Goal: Transaction & Acquisition: Book appointment/travel/reservation

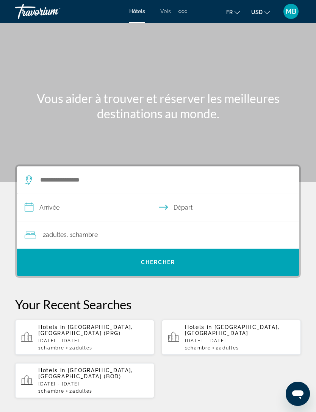
click at [254, 13] on span "USD" at bounding box center [256, 12] width 11 height 6
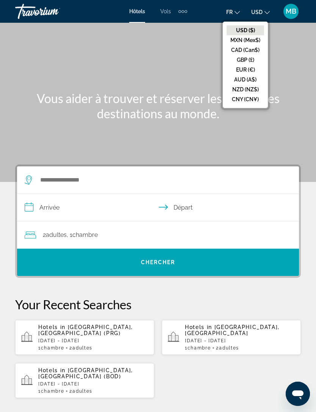
click at [245, 75] on button "EUR (€)" at bounding box center [246, 70] width 38 height 10
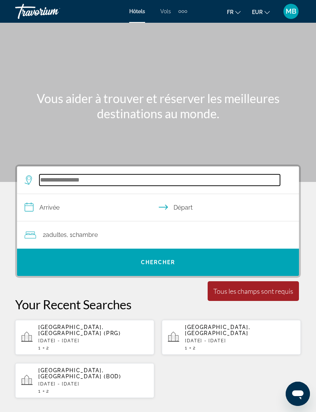
click at [192, 178] on input "Search widget" at bounding box center [159, 179] width 241 height 11
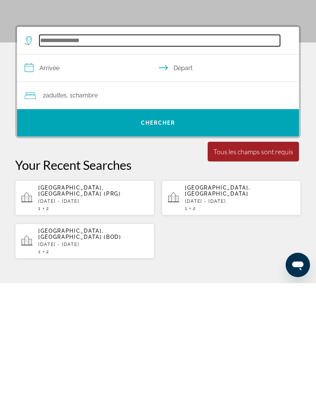
scroll to position [11, 0]
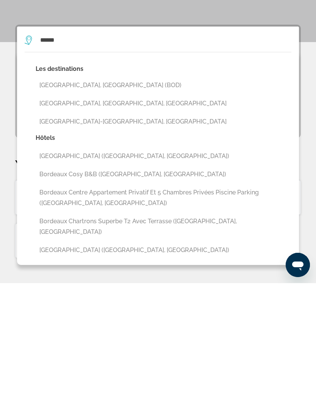
click at [121, 207] on button "[GEOGRAPHIC_DATA], [GEOGRAPHIC_DATA] (BOD)" at bounding box center [164, 214] width 256 height 14
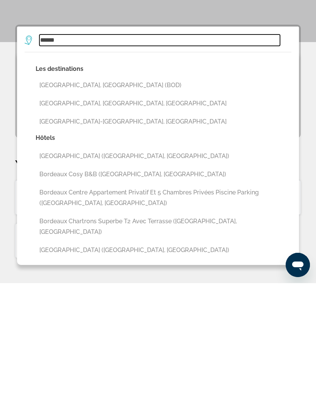
type input "**********"
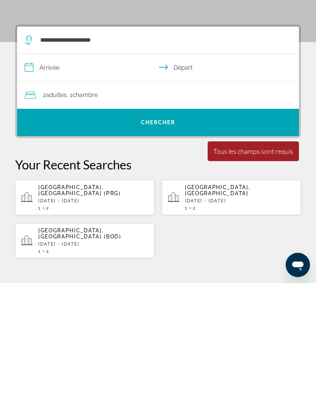
click at [72, 183] on input "**********" at bounding box center [159, 197] width 285 height 29
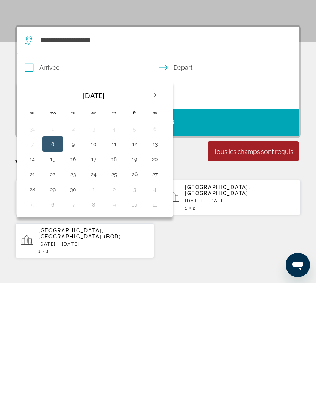
scroll to position [140, 0]
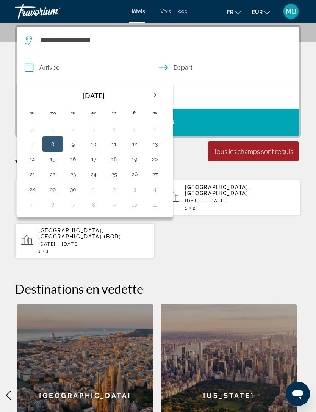
click at [135, 174] on button "26" at bounding box center [134, 174] width 12 height 11
click at [32, 189] on button "28" at bounding box center [32, 189] width 12 height 11
type input "**********"
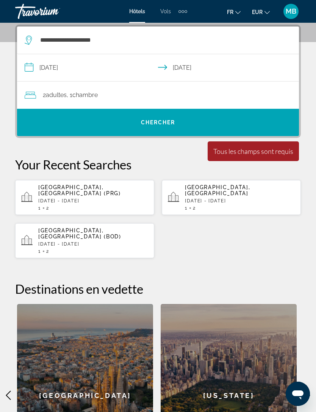
click at [172, 123] on span "Chercher" at bounding box center [158, 122] width 34 height 6
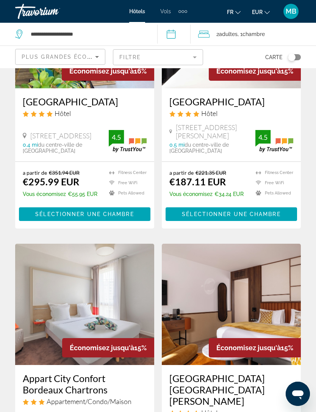
scroll to position [708, 0]
click at [244, 101] on h3 "[GEOGRAPHIC_DATA]" at bounding box center [231, 101] width 124 height 11
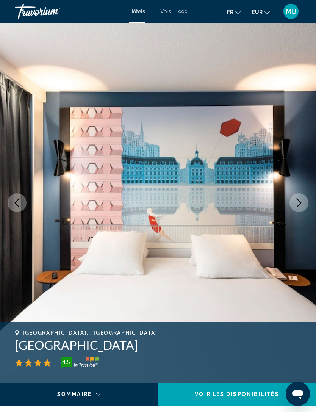
click at [295, 202] on icon "Next image" at bounding box center [298, 202] width 9 height 9
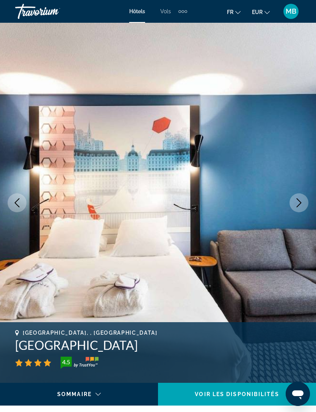
click at [297, 212] on button "Next image" at bounding box center [299, 202] width 19 height 19
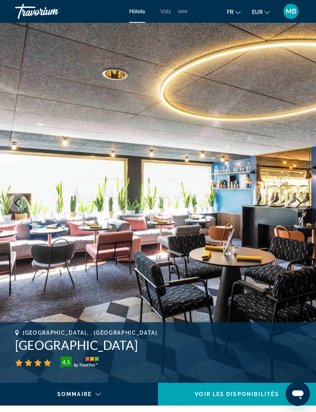
click at [305, 202] on button "Next image" at bounding box center [299, 202] width 19 height 19
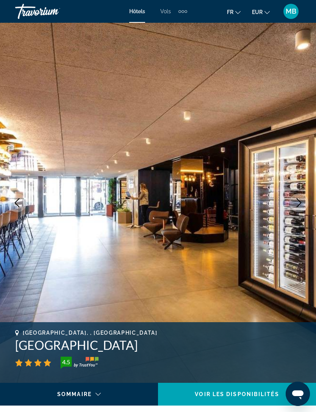
click at [301, 205] on icon "Next image" at bounding box center [298, 202] width 9 height 9
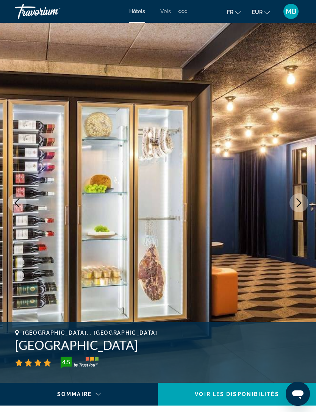
click at [299, 206] on icon "Next image" at bounding box center [298, 202] width 9 height 9
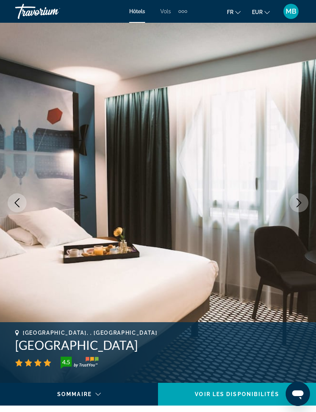
click at [299, 204] on icon "Next image" at bounding box center [298, 202] width 9 height 9
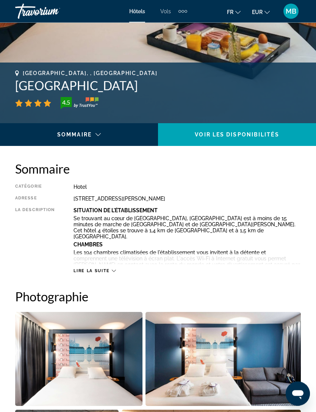
click at [112, 272] on icon "Main content" at bounding box center [114, 271] width 4 height 4
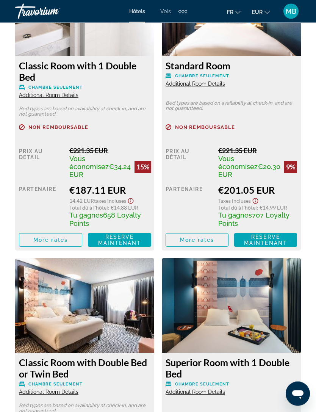
scroll to position [1544, 0]
click at [36, 92] on span "Additional Room Details" at bounding box center [48, 95] width 59 height 6
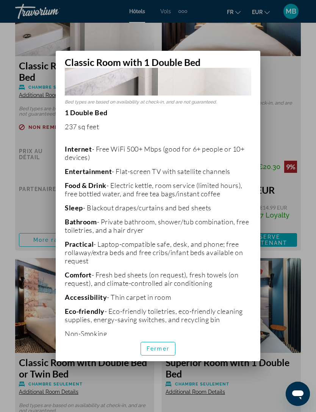
scroll to position [123, 0]
click at [158, 352] on span "Fermer" at bounding box center [158, 349] width 23 height 6
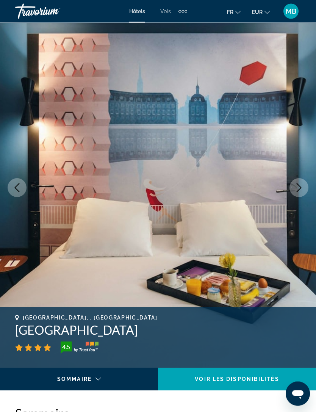
scroll to position [0, 0]
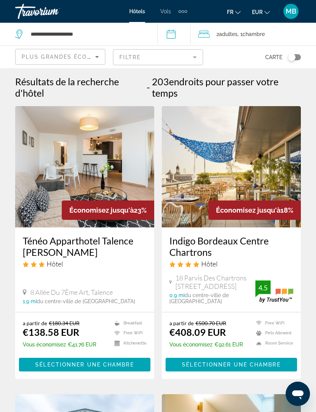
click at [50, 60] on div "Plus grandes économies" at bounding box center [59, 56] width 74 height 9
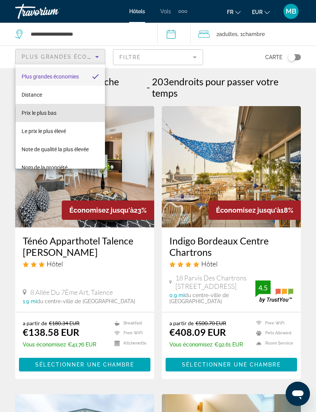
scroll to position [0, 0]
click at [35, 114] on span "Prix le plus bas" at bounding box center [39, 113] width 35 height 6
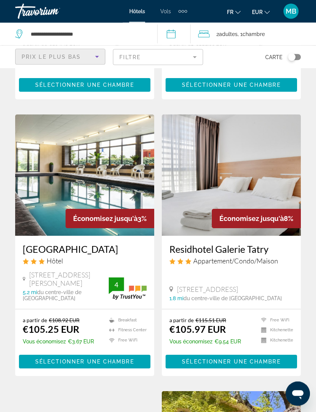
scroll to position [890, 0]
click at [94, 243] on h3 "[GEOGRAPHIC_DATA]" at bounding box center [85, 248] width 124 height 11
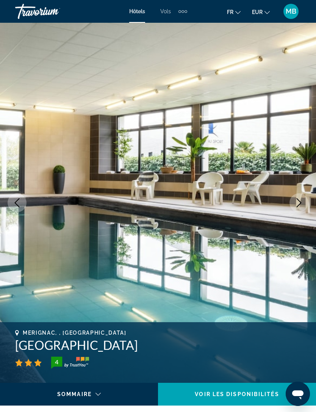
click at [299, 204] on icon "Next image" at bounding box center [298, 202] width 9 height 9
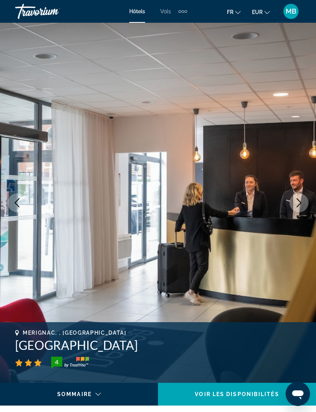
click at [301, 204] on icon "Next image" at bounding box center [298, 202] width 9 height 9
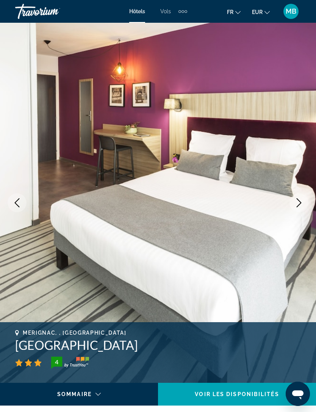
click at [301, 206] on icon "Next image" at bounding box center [298, 202] width 9 height 9
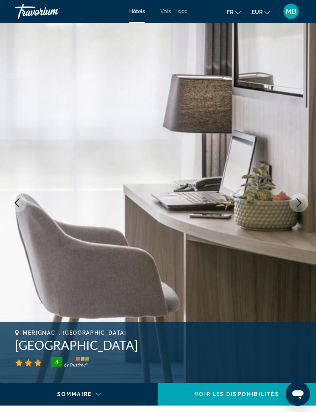
click at [299, 209] on button "Next image" at bounding box center [299, 202] width 19 height 19
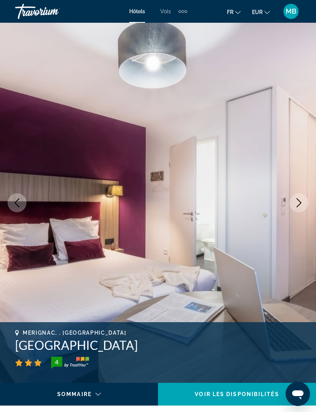
click at [298, 210] on button "Next image" at bounding box center [299, 202] width 19 height 19
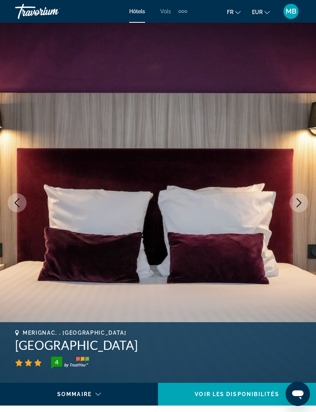
click at [298, 210] on button "Next image" at bounding box center [299, 202] width 19 height 19
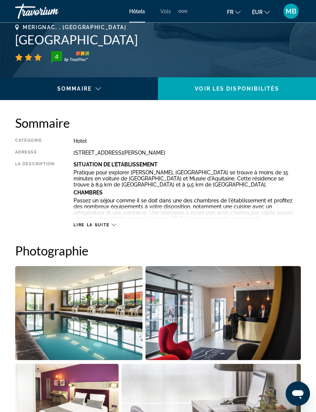
scroll to position [305, 0]
click at [86, 225] on span "Lire la suite" at bounding box center [92, 224] width 36 height 5
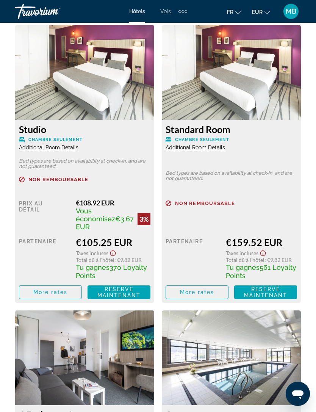
scroll to position [1431, 0]
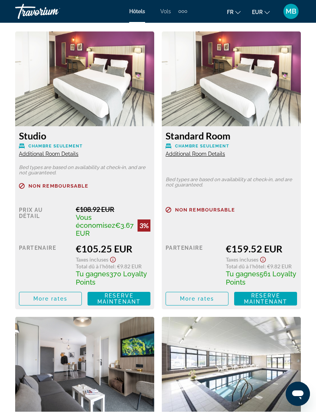
click at [30, 156] on span "Additional Room Details" at bounding box center [48, 154] width 59 height 6
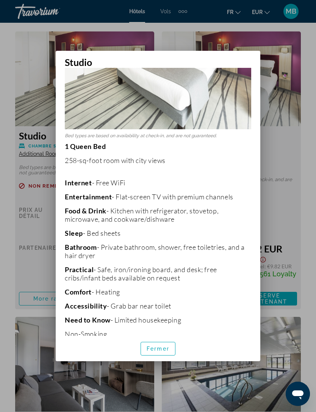
scroll to position [92, 0]
click at [150, 358] on span "button" at bounding box center [158, 349] width 34 height 18
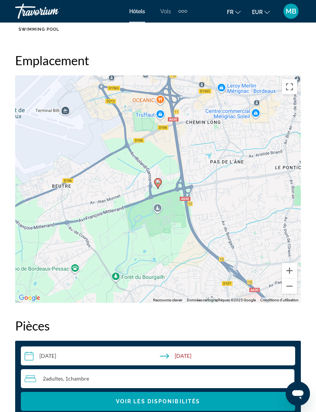
scroll to position [1031, 0]
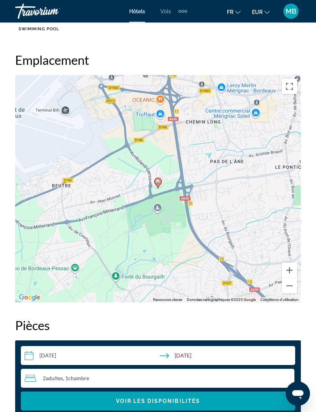
click at [289, 287] on button "Zoom arrière" at bounding box center [289, 286] width 15 height 15
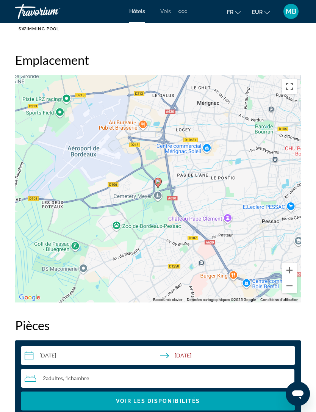
click at [290, 285] on button "Zoom arrière" at bounding box center [289, 285] width 15 height 15
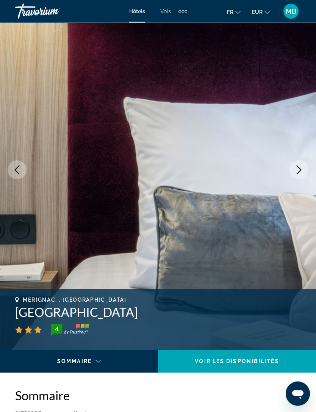
scroll to position [0, 0]
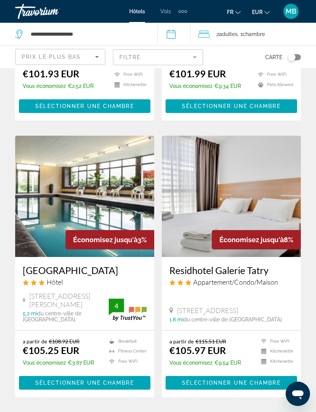
scroll to position [871, 0]
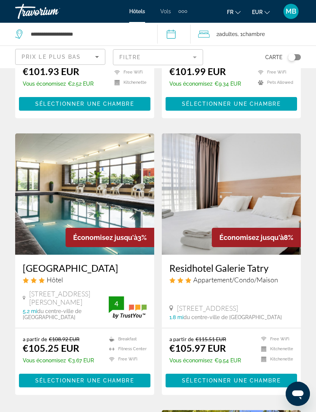
click at [261, 262] on h3 "Residhotel Galerie Tatry" at bounding box center [231, 267] width 124 height 11
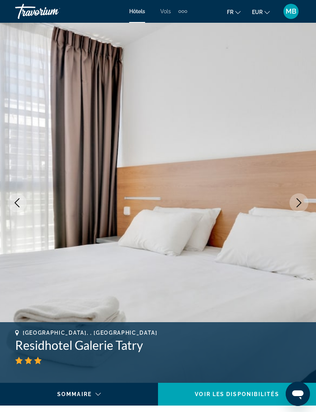
click at [297, 204] on icon "Next image" at bounding box center [298, 202] width 9 height 9
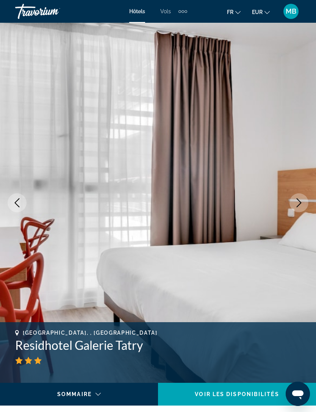
click at [298, 206] on icon "Next image" at bounding box center [299, 202] width 5 height 9
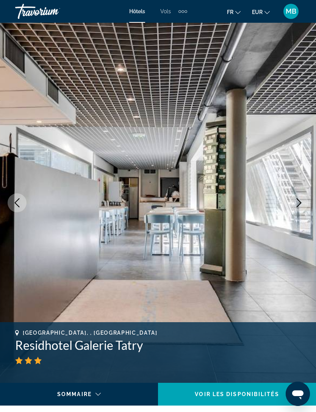
click at [299, 204] on icon "Next image" at bounding box center [298, 202] width 9 height 9
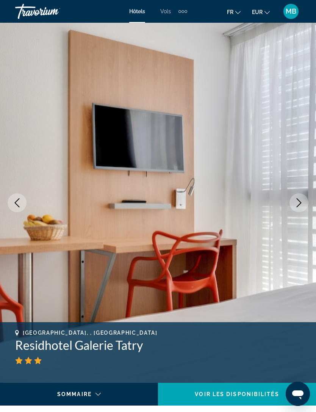
click at [298, 203] on icon "Next image" at bounding box center [298, 202] width 9 height 9
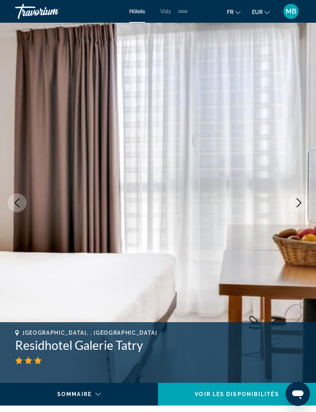
click at [297, 202] on icon "Next image" at bounding box center [298, 202] width 9 height 9
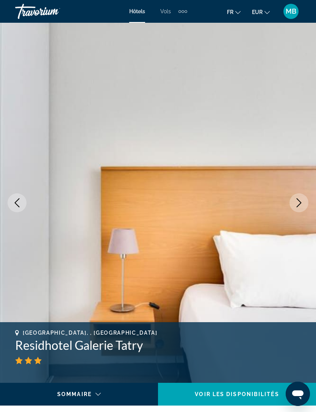
click at [295, 204] on icon "Next image" at bounding box center [298, 202] width 9 height 9
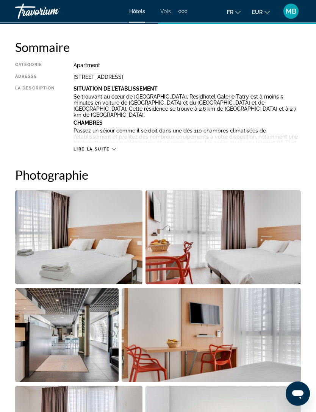
scroll to position [381, 0]
click at [80, 151] on span "Lire la suite" at bounding box center [92, 149] width 36 height 5
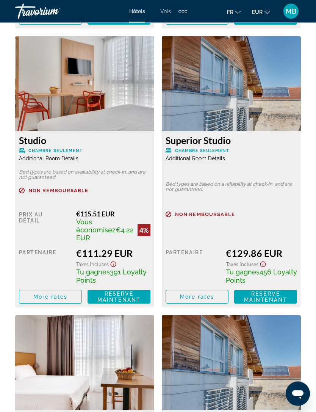
scroll to position [1693, 0]
click at [211, 155] on span "Additional Room Details" at bounding box center [195, 158] width 59 height 6
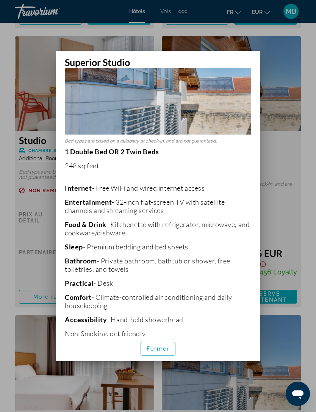
scroll to position [69, 0]
click at [160, 352] on span "Fermer" at bounding box center [158, 349] width 23 height 6
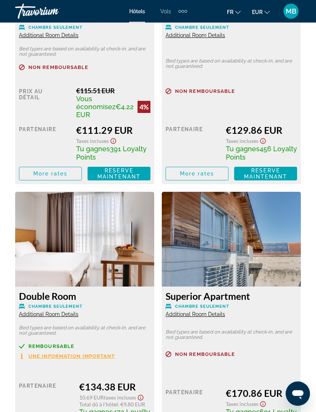
scroll to position [1820, 0]
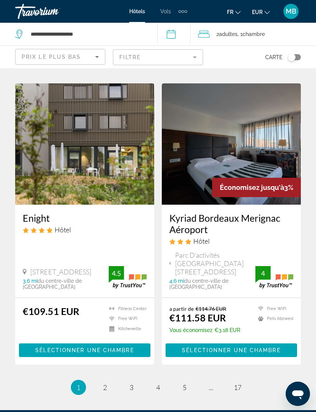
scroll to position [1502, 0]
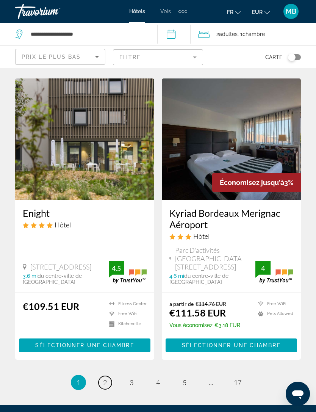
click at [103, 378] on span "2" at bounding box center [105, 382] width 4 height 8
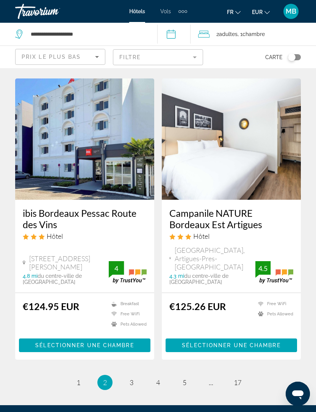
scroll to position [1488, 0]
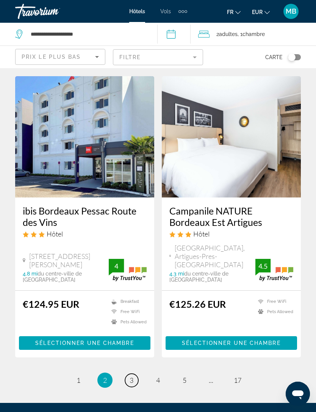
click at [128, 374] on link "page 3" at bounding box center [131, 380] width 13 height 13
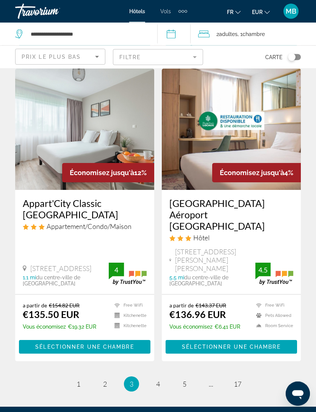
scroll to position [1454, 0]
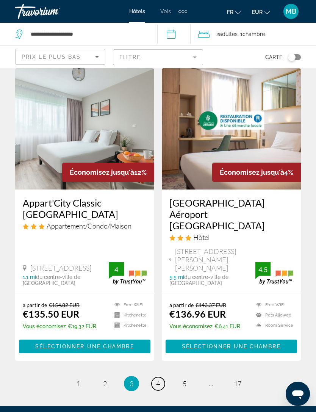
click at [160, 379] on span "4" at bounding box center [158, 383] width 4 height 8
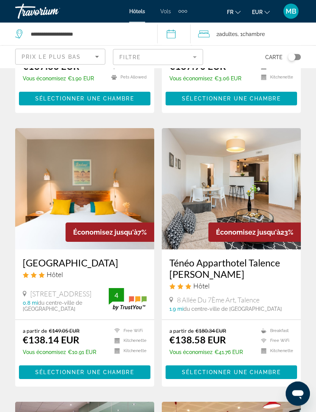
scroll to position [277, 0]
click at [45, 257] on h3 "[GEOGRAPHIC_DATA]" at bounding box center [85, 262] width 124 height 11
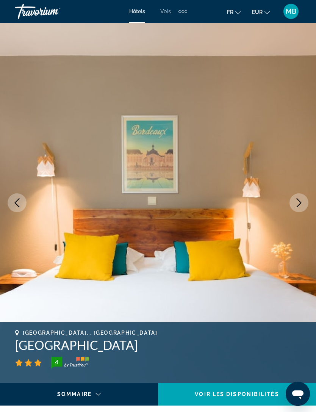
click at [300, 208] on button "Next image" at bounding box center [299, 202] width 19 height 19
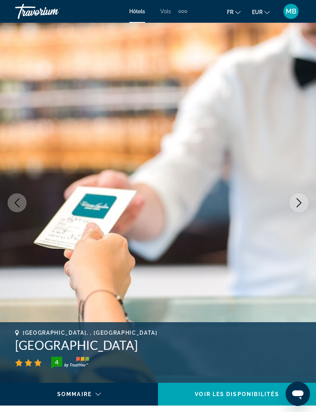
click at [301, 208] on button "Next image" at bounding box center [299, 202] width 19 height 19
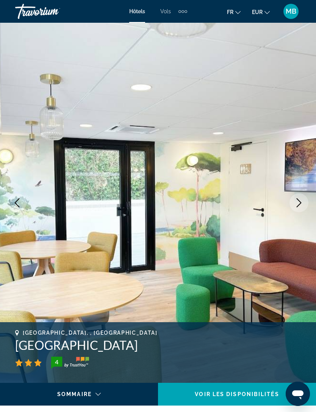
click at [304, 201] on button "Next image" at bounding box center [299, 202] width 19 height 19
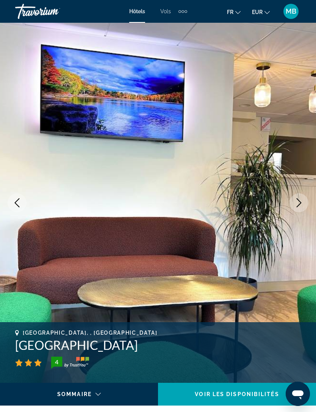
click at [303, 202] on icon "Next image" at bounding box center [298, 202] width 9 height 9
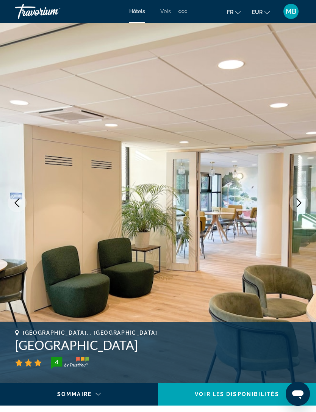
click at [301, 203] on icon "Next image" at bounding box center [298, 202] width 9 height 9
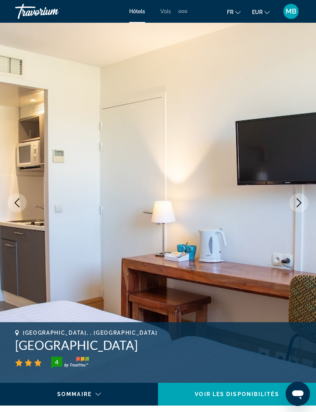
click at [301, 204] on icon "Next image" at bounding box center [298, 202] width 9 height 9
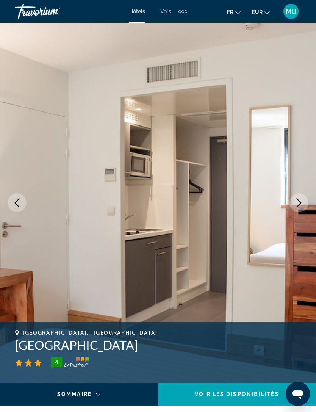
click at [301, 203] on icon "Next image" at bounding box center [299, 202] width 5 height 9
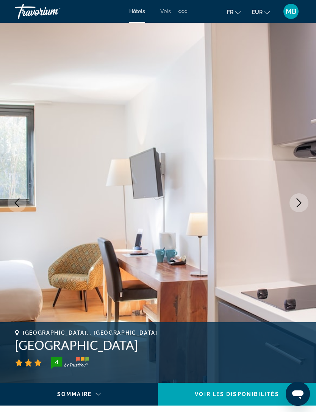
click at [302, 203] on icon "Next image" at bounding box center [298, 202] width 9 height 9
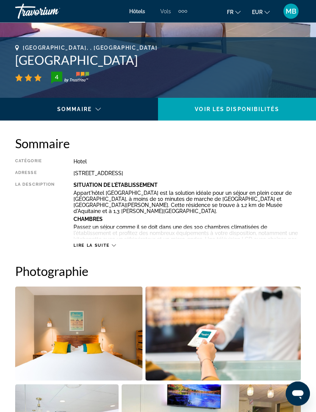
scroll to position [286, 0]
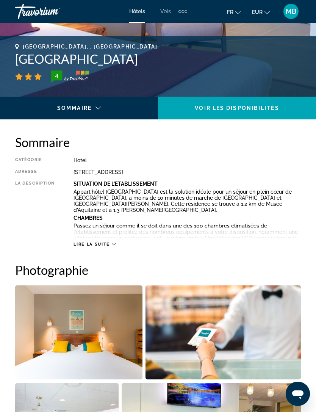
click at [92, 247] on span "Lire la suite" at bounding box center [92, 244] width 36 height 5
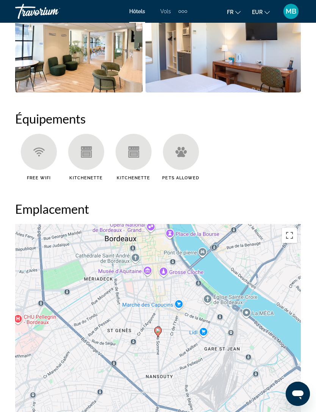
scroll to position [864, 0]
